Goal: Register for event/course

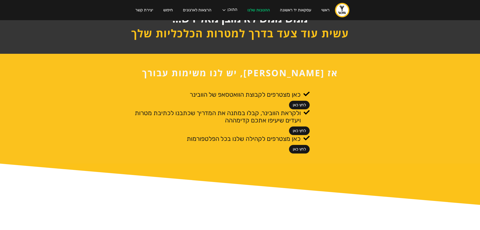
scroll to position [151, 0]
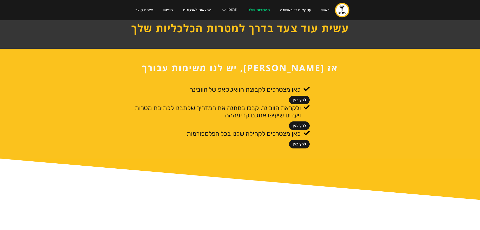
click at [299, 100] on link "לחץ כאן" at bounding box center [299, 100] width 21 height 9
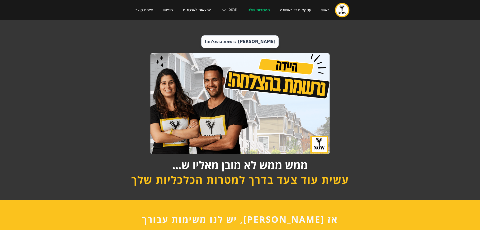
scroll to position [151, 0]
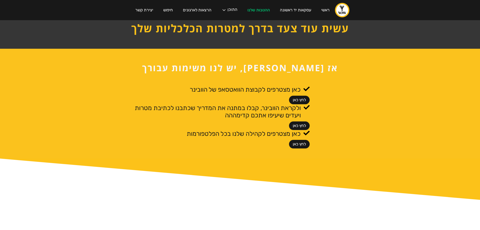
click at [301, 122] on link "לחץ כאן" at bounding box center [299, 125] width 21 height 9
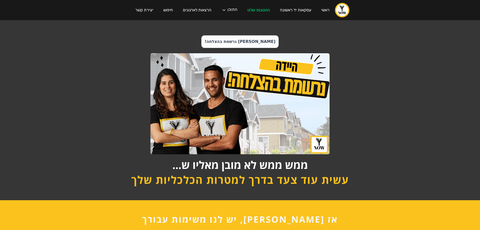
scroll to position [151, 0]
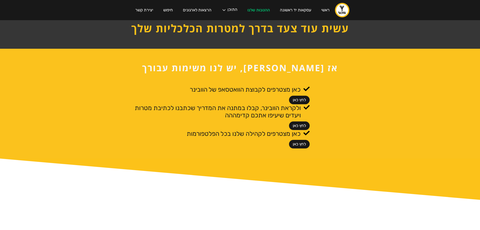
click at [302, 143] on link "לחץ כאן" at bounding box center [299, 144] width 21 height 9
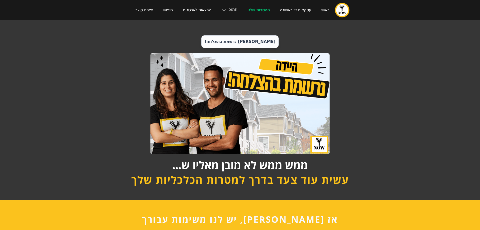
scroll to position [151, 0]
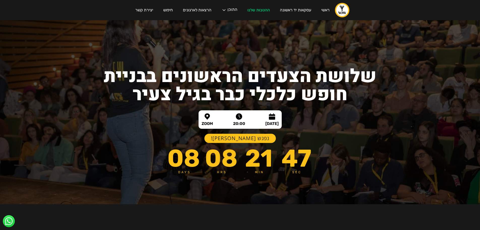
click at [241, 138] on link "נפגש בוובינר!" at bounding box center [240, 138] width 72 height 9
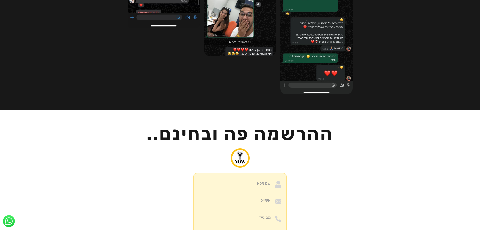
scroll to position [1164, 0]
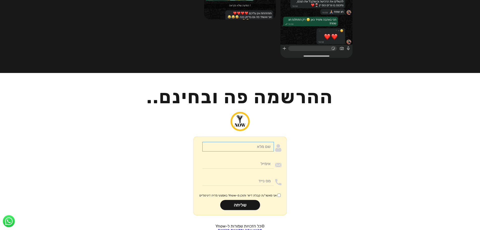
click at [251, 142] on input "Moneywithdirection" at bounding box center [238, 147] width 72 height 10
type input "ירדן קופילביץ"
type input "yardeby@gmail.com"
type input "0523321424"
click at [276, 193] on label "אני מאשר/ת קבלת דיוור ותוכן מ-Ynow באמצעי מדיה דיגיטליים" at bounding box center [240, 195] width 83 height 4
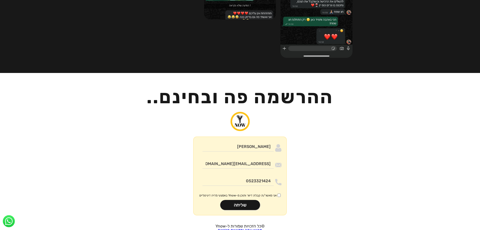
click at [277, 193] on input "אני מאשר/ת קבלת דיוור ותוכן מ-Ynow באמצעי מדיה דיגיטליים" at bounding box center [278, 194] width 3 height 3
checkbox input "true"
click at [246, 200] on input "שליחה" at bounding box center [240, 205] width 40 height 10
type input "רק שניה.."
